Goal: Information Seeking & Learning: Find contact information

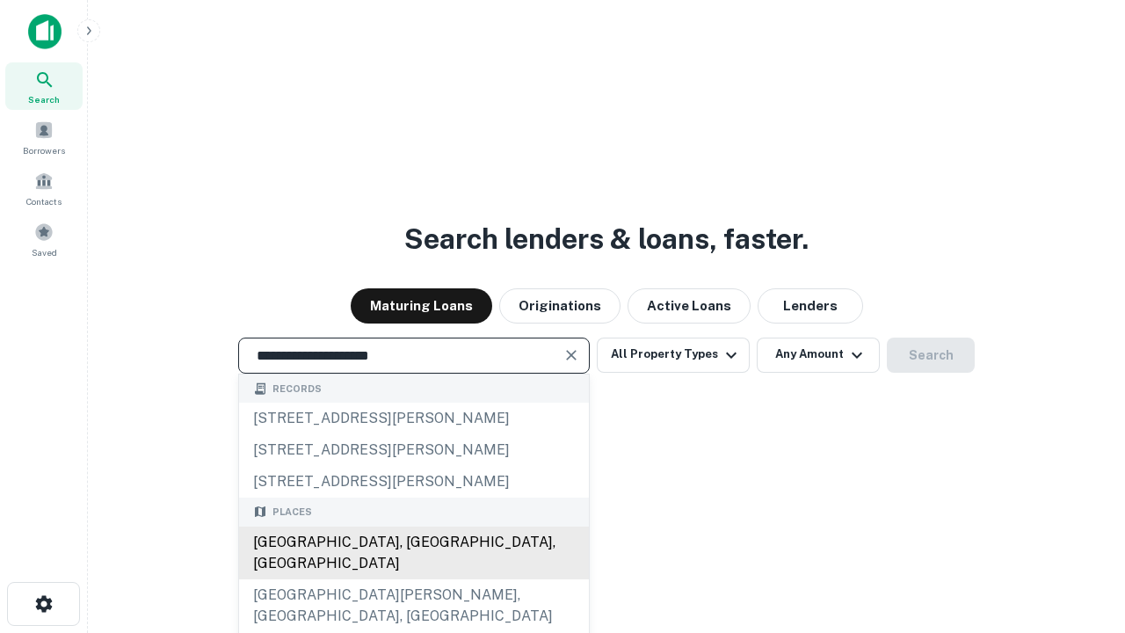
click at [413, 579] on div "Santa Monica, CA, USA" at bounding box center [414, 552] width 350 height 53
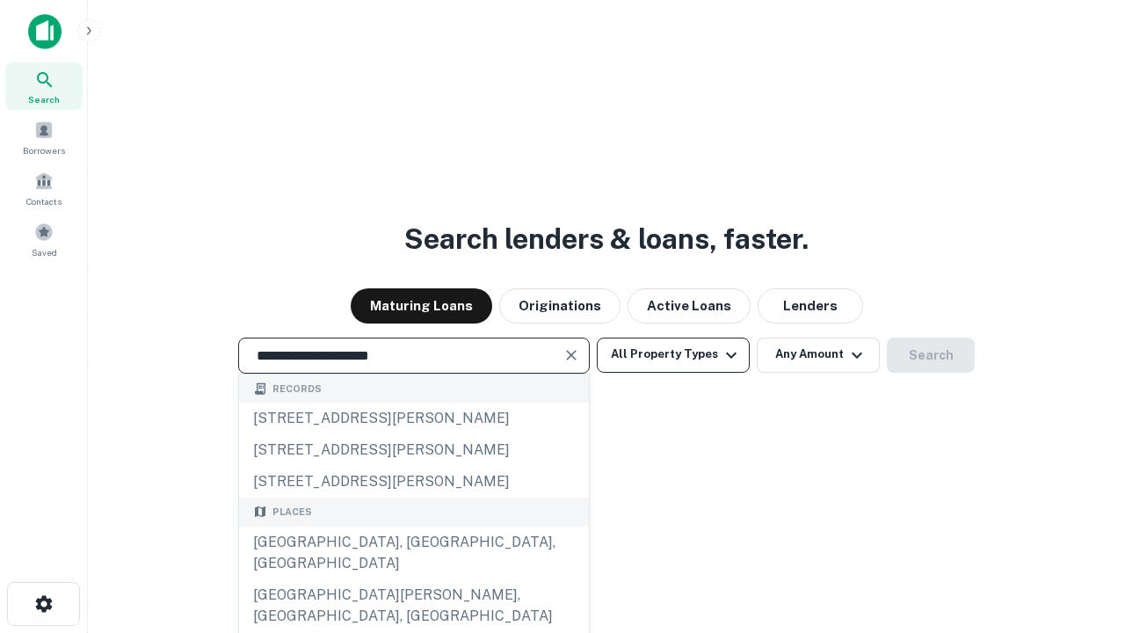
click at [673, 354] on button "All Property Types" at bounding box center [673, 354] width 153 height 35
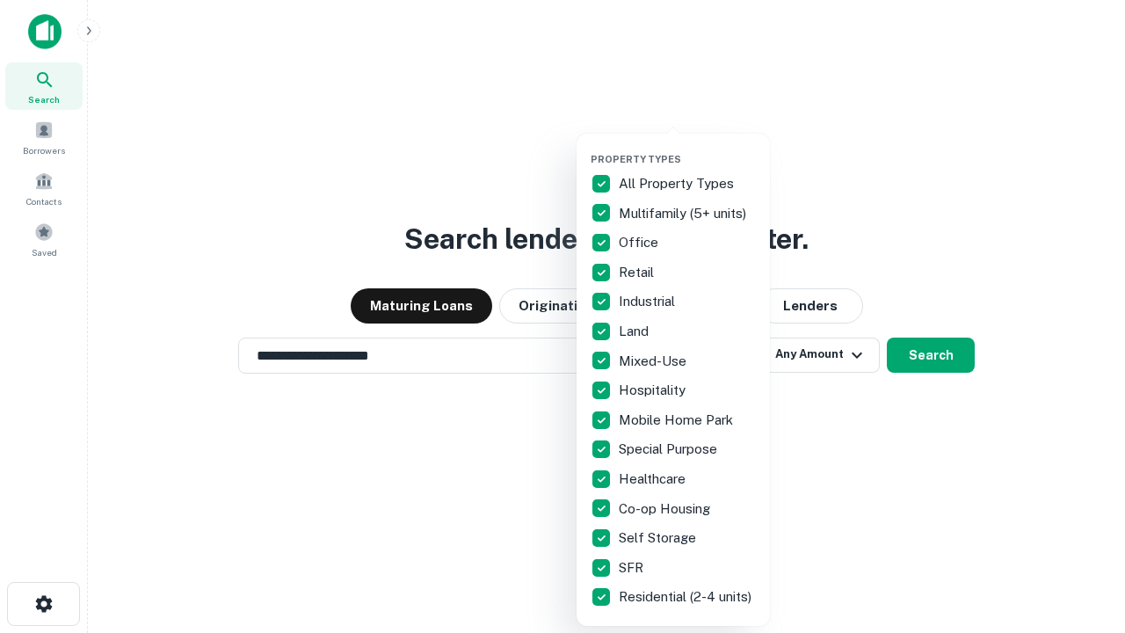
type input "**********"
click at [687, 148] on button "button" at bounding box center [686, 148] width 193 height 1
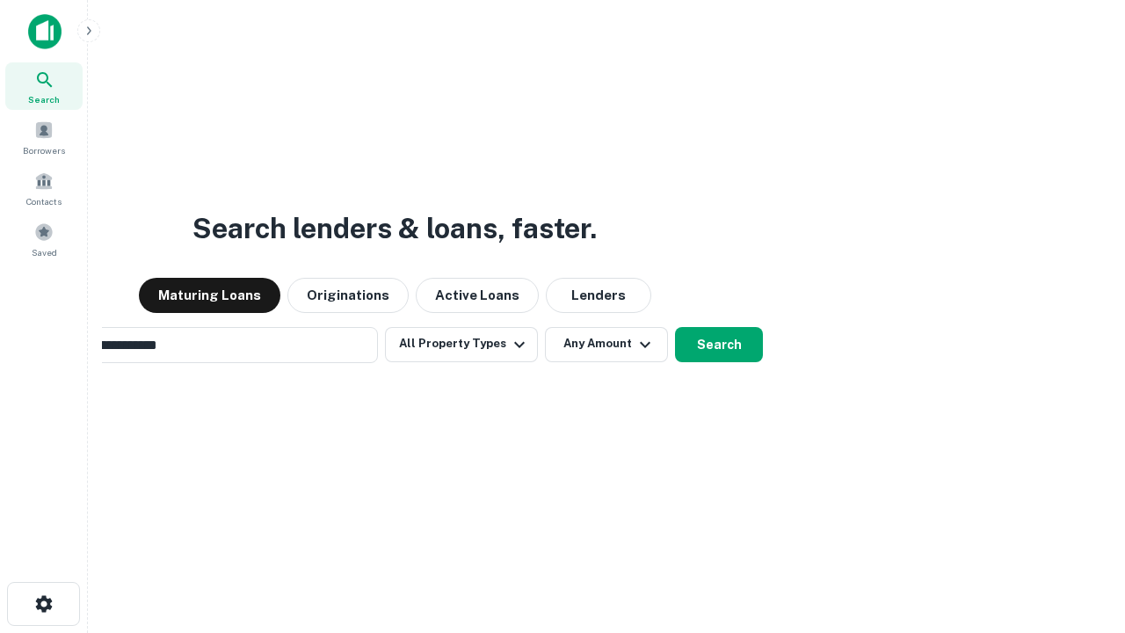
scroll to position [27, 0]
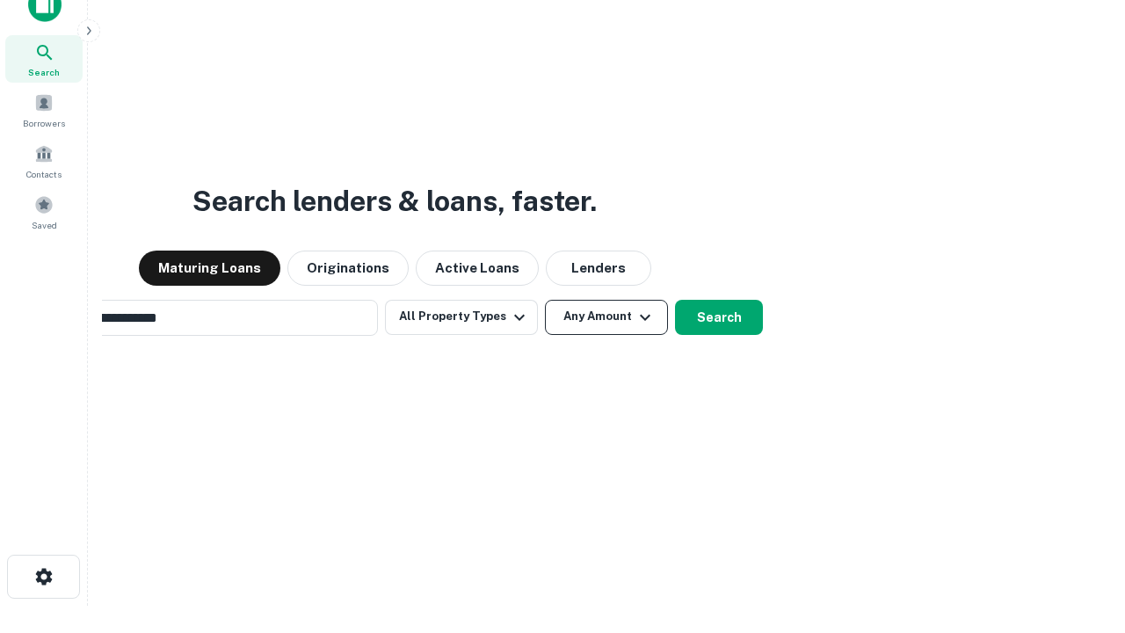
click at [545, 300] on button "Any Amount" at bounding box center [606, 317] width 123 height 35
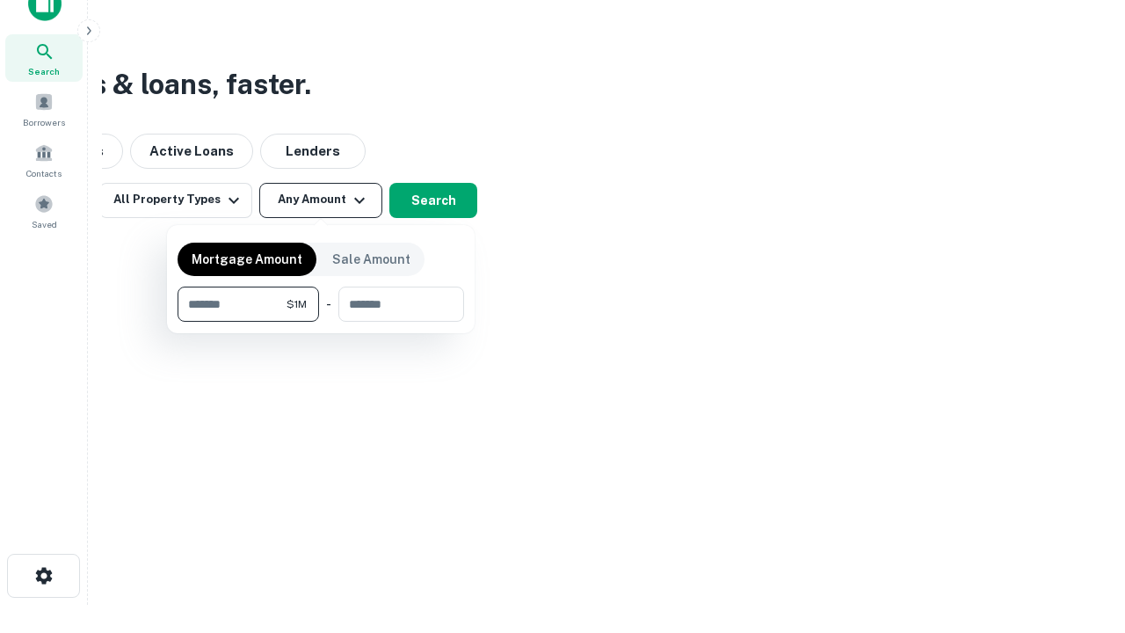
type input "*******"
click at [321, 322] on button "button" at bounding box center [320, 322] width 286 height 1
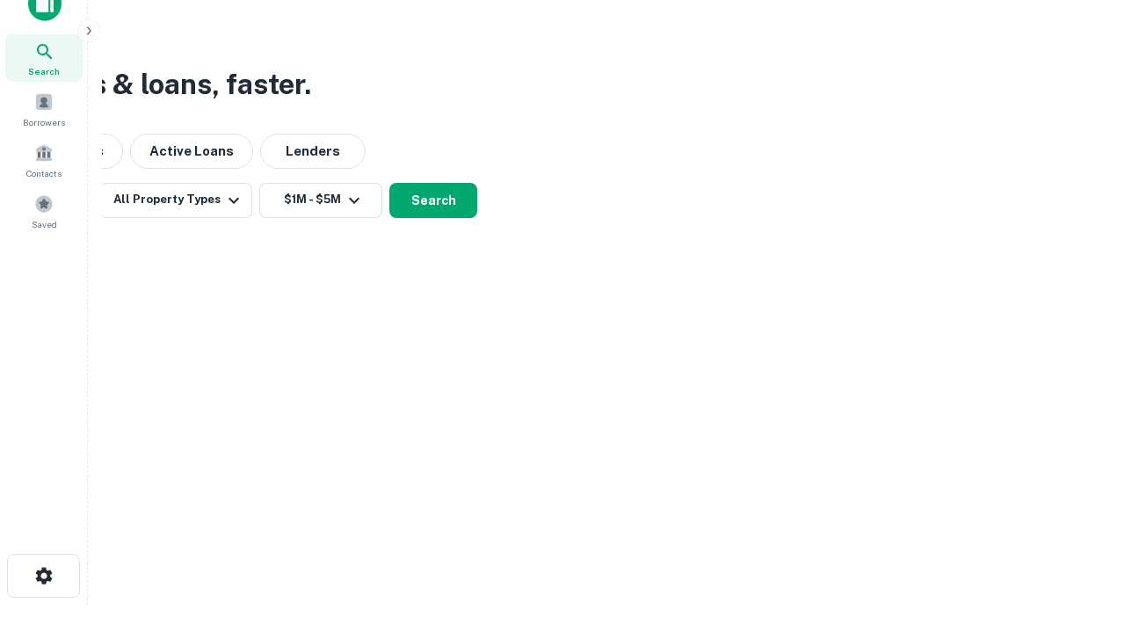
scroll to position [27, 0]
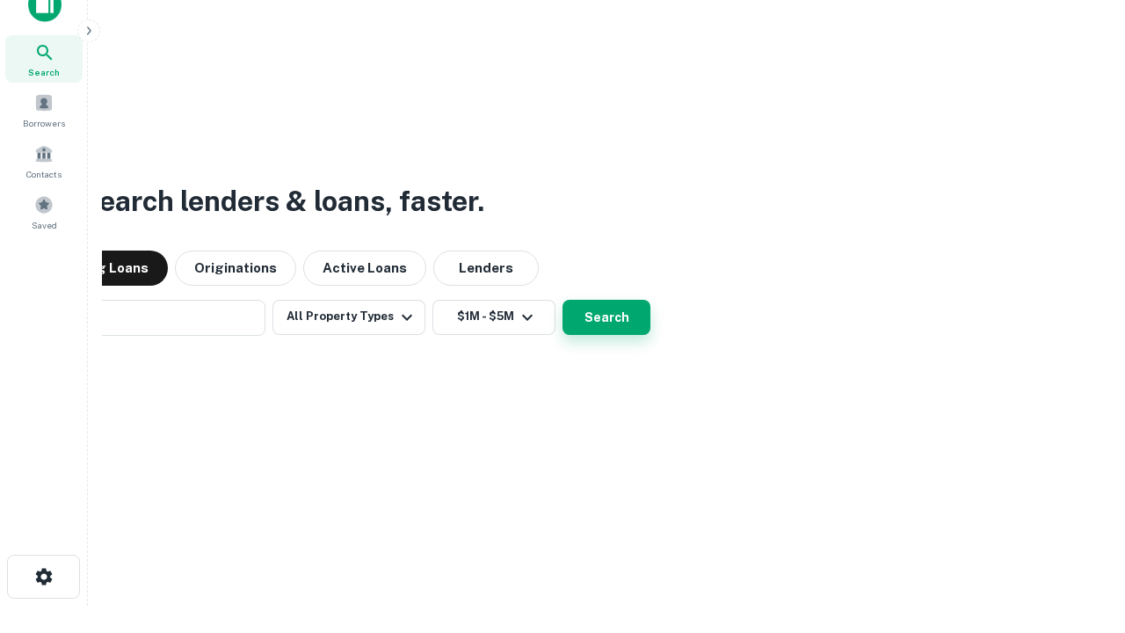
click at [562, 300] on button "Search" at bounding box center [606, 317] width 88 height 35
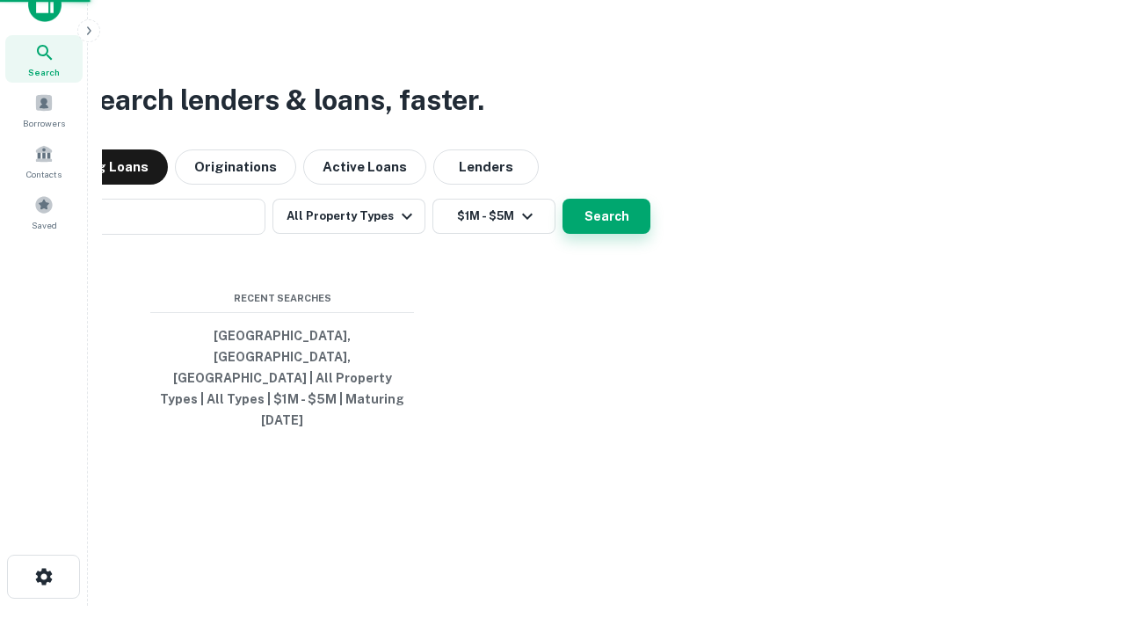
scroll to position [28, 0]
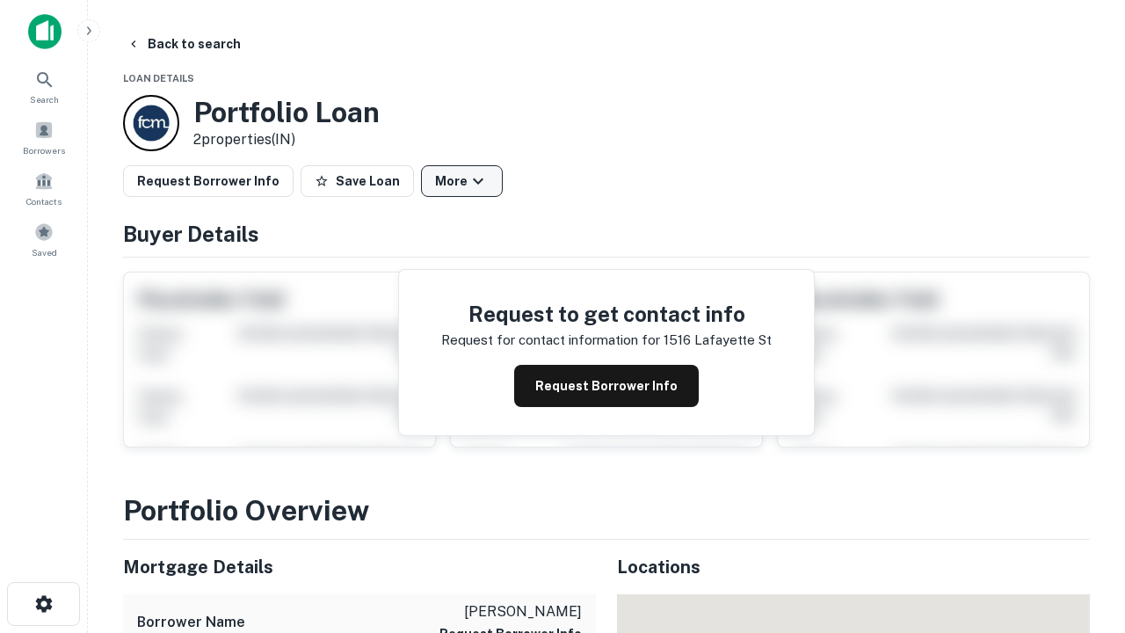
click at [461, 181] on button "More" at bounding box center [462, 181] width 82 height 32
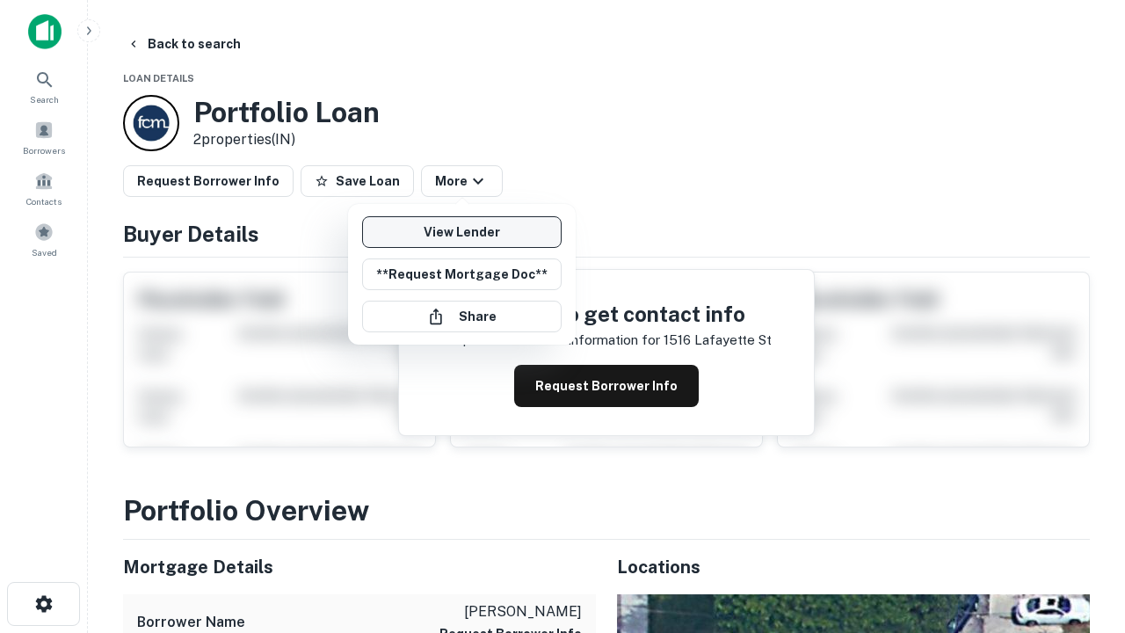
click at [461, 232] on link "View Lender" at bounding box center [461, 232] width 199 height 32
